Goal: Information Seeking & Learning: Find specific fact

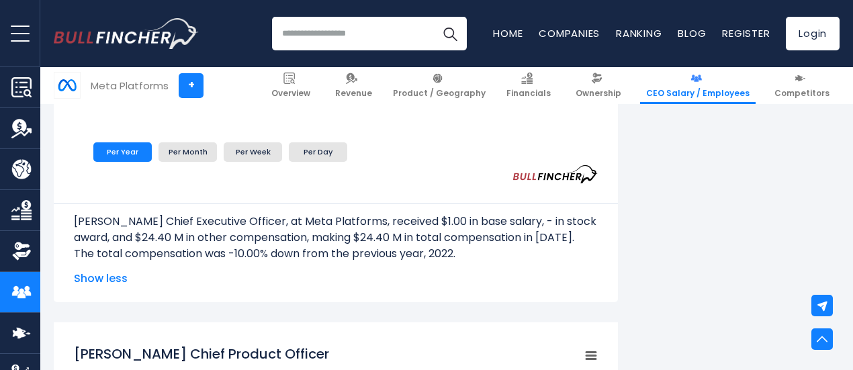
scroll to position [1070, 0]
click at [419, 220] on p "[PERSON_NAME] Chief Executive Officer, at Meta Platforms, received $1.00 in bas…" at bounding box center [336, 230] width 524 height 32
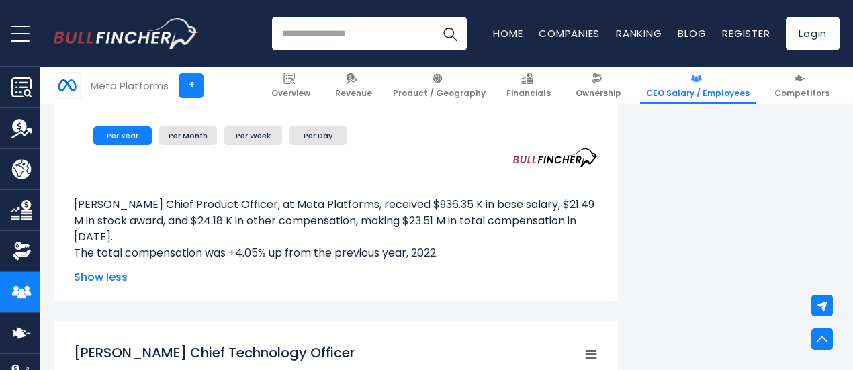
scroll to position [1539, 0]
drag, startPoint x: 161, startPoint y: 220, endPoint x: 66, endPoint y: 219, distance: 94.7
click at [74, 219] on p "[PERSON_NAME] Chief Product Officer, at Meta Platforms, received $936.35 K in b…" at bounding box center [336, 221] width 524 height 48
copy p "[PERSON_NAME]"
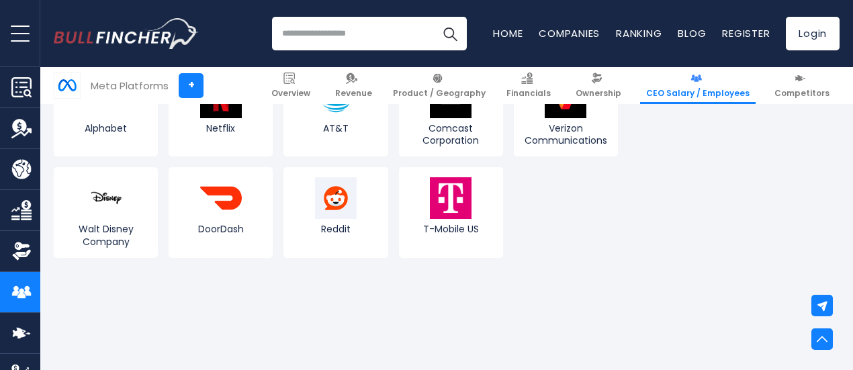
scroll to position [4512, 0]
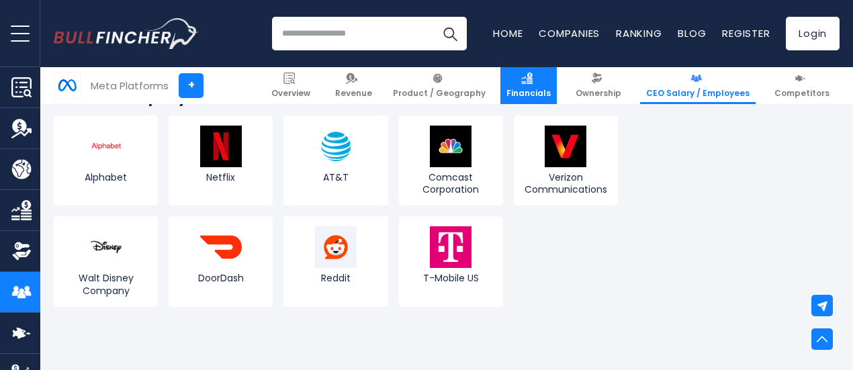
click at [532, 75] on img at bounding box center [526, 78] width 11 height 11
click at [538, 95] on span "Financials" at bounding box center [528, 93] width 44 height 11
